Goal: Download file/media

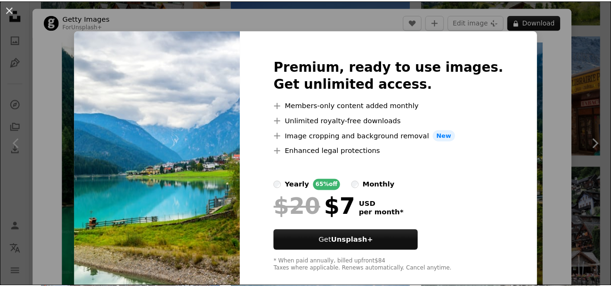
scroll to position [2298, 0]
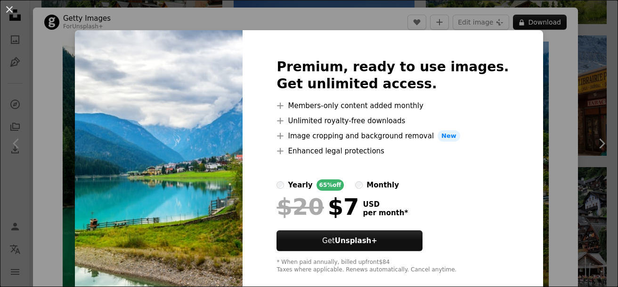
click at [26, 24] on div "An X shape Premium, ready to use images. Get unlimited access. A plus sign Memb…" at bounding box center [309, 143] width 618 height 287
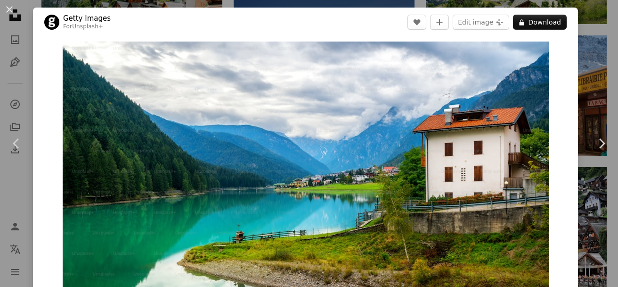
click at [13, 8] on button "An X shape" at bounding box center [9, 9] width 11 height 11
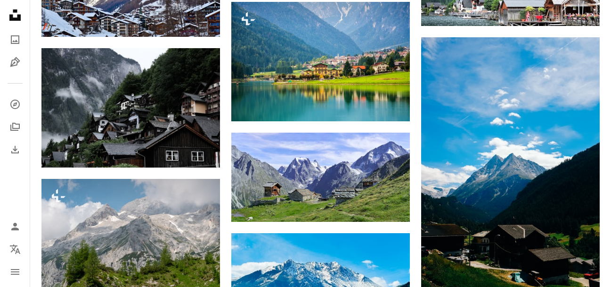
scroll to position [2574, 0]
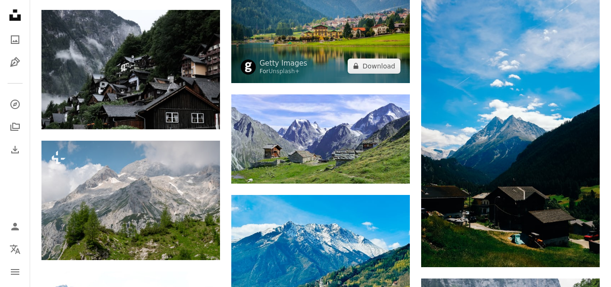
click at [333, 25] on img at bounding box center [320, 23] width 179 height 119
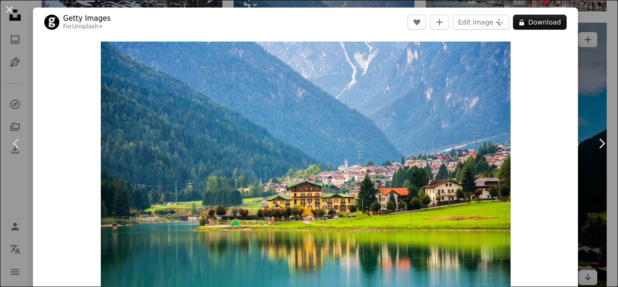
drag, startPoint x: 13, startPoint y: 9, endPoint x: 542, endPoint y: 148, distance: 546.7
click at [13, 8] on button "An X shape" at bounding box center [9, 9] width 11 height 11
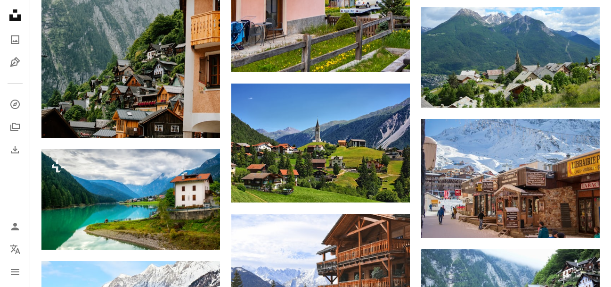
scroll to position [2289, 0]
